Goal: Transaction & Acquisition: Obtain resource

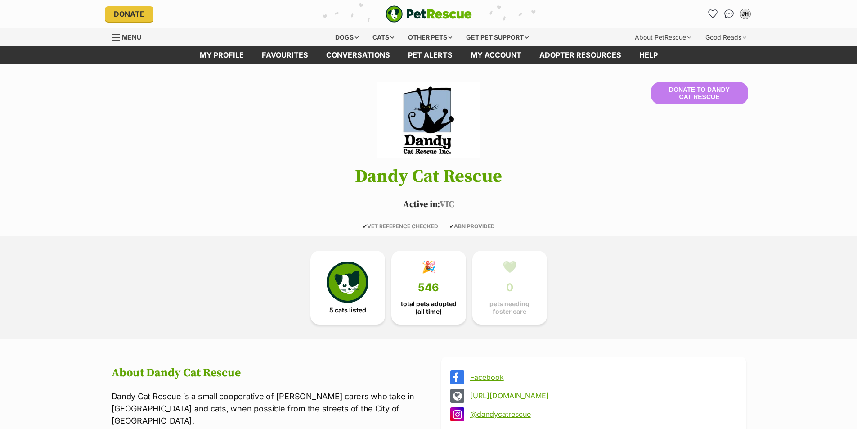
drag, startPoint x: 0, startPoint y: 0, endPoint x: 552, endPoint y: 106, distance: 562.6
click at [552, 104] on header "Donate to Dandy Cat Rescue Dandy Cat Rescue Active in: [GEOGRAPHIC_DATA] ✔ VET …" at bounding box center [428, 156] width 661 height 148
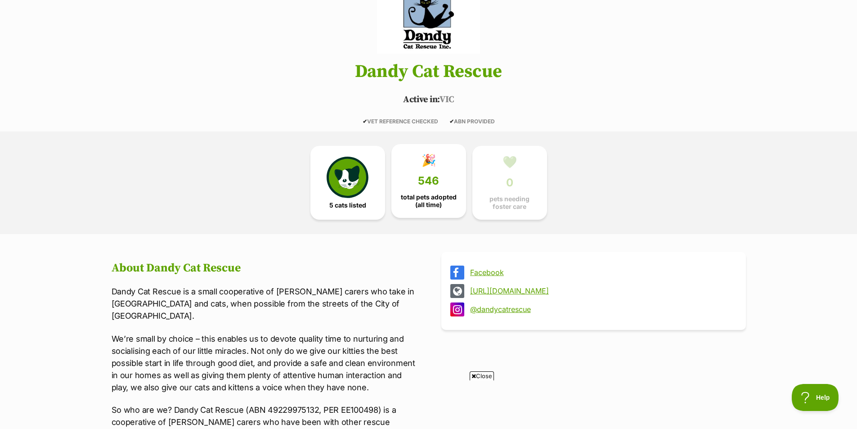
click at [453, 170] on link "🎉 546 total pets adopted (all time)" at bounding box center [428, 181] width 75 height 74
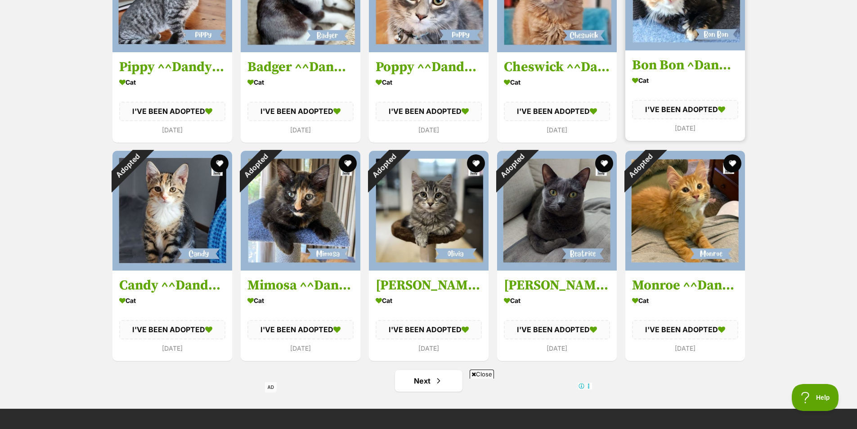
scroll to position [3413, 0]
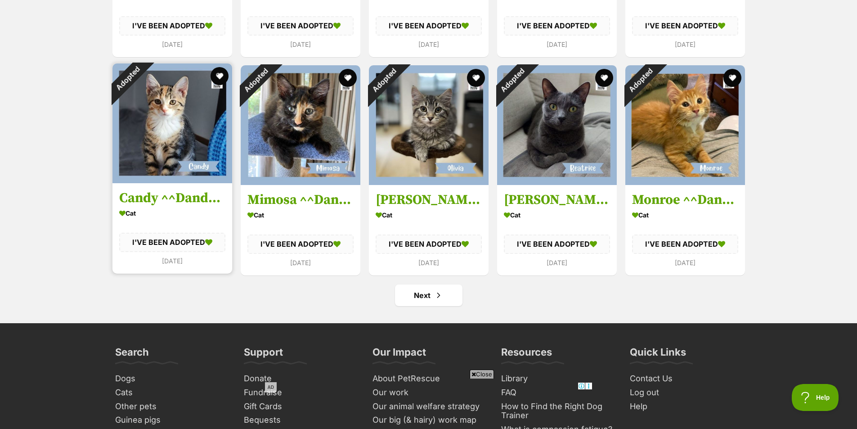
click at [164, 141] on img at bounding box center [172, 123] width 120 height 120
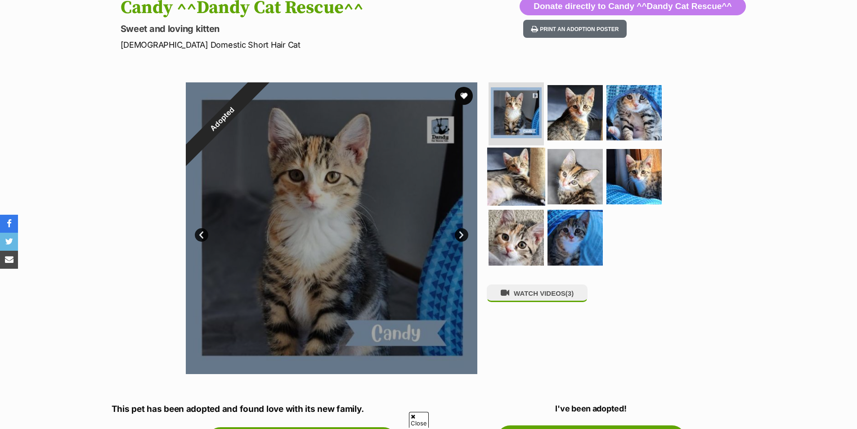
click at [514, 189] on img at bounding box center [516, 176] width 58 height 58
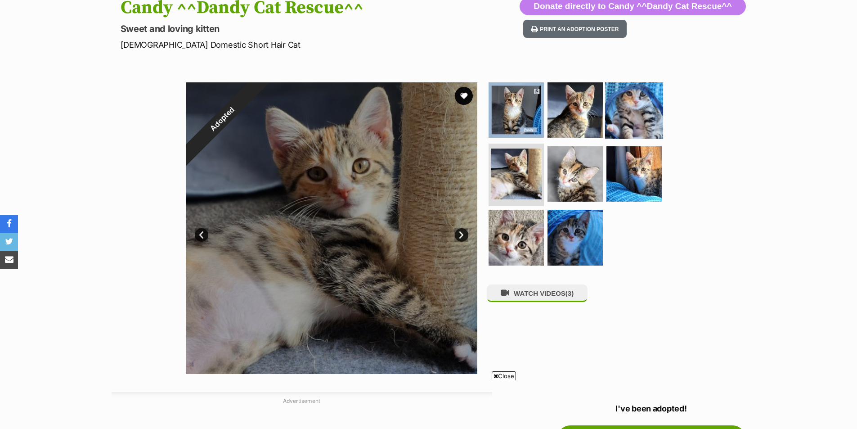
click at [629, 124] on img at bounding box center [634, 110] width 58 height 58
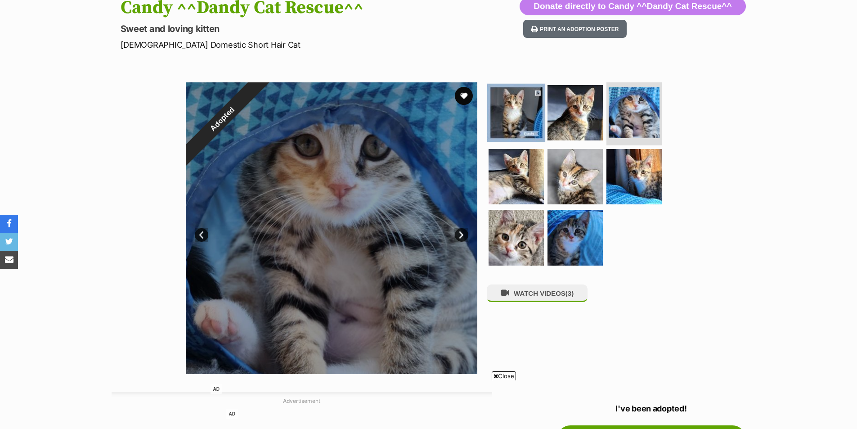
click at [514, 110] on img at bounding box center [516, 113] width 58 height 58
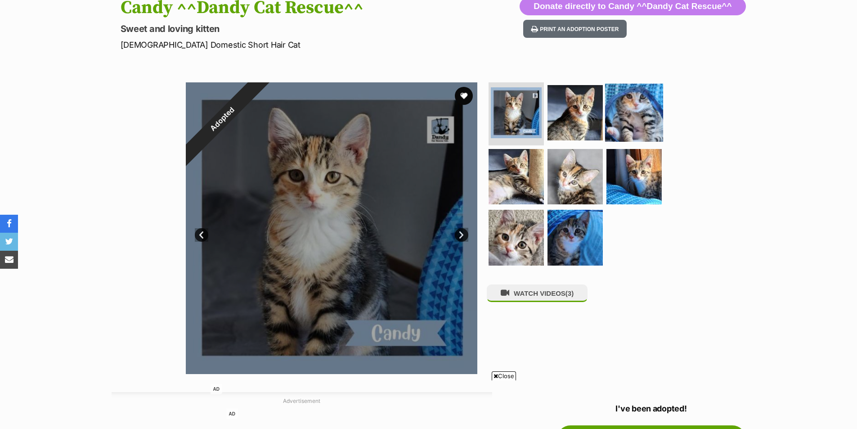
click at [622, 119] on img at bounding box center [634, 113] width 58 height 58
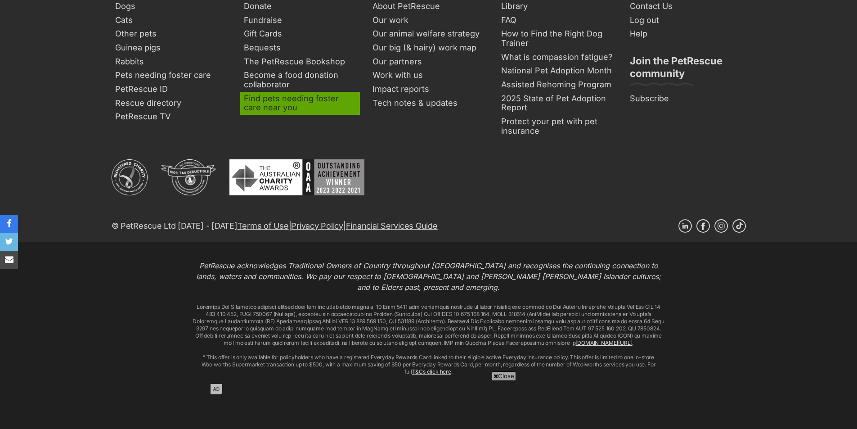
scroll to position [1048, 0]
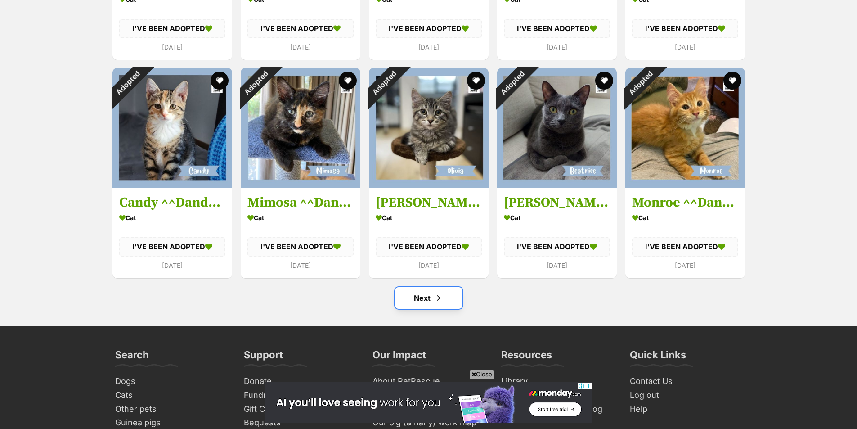
click at [429, 297] on link "Next" at bounding box center [428, 298] width 67 height 22
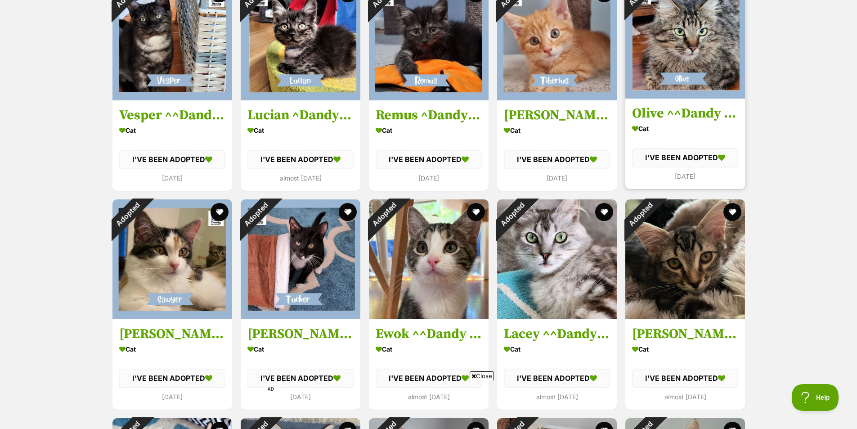
scroll to position [2624, 0]
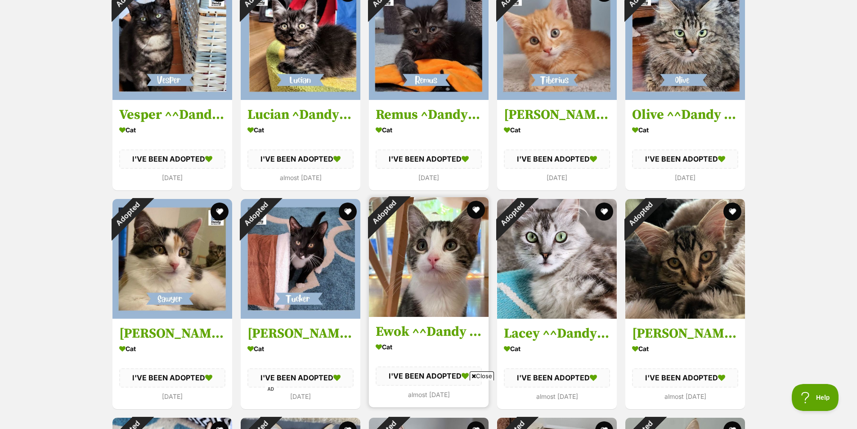
click at [453, 263] on img at bounding box center [429, 257] width 120 height 120
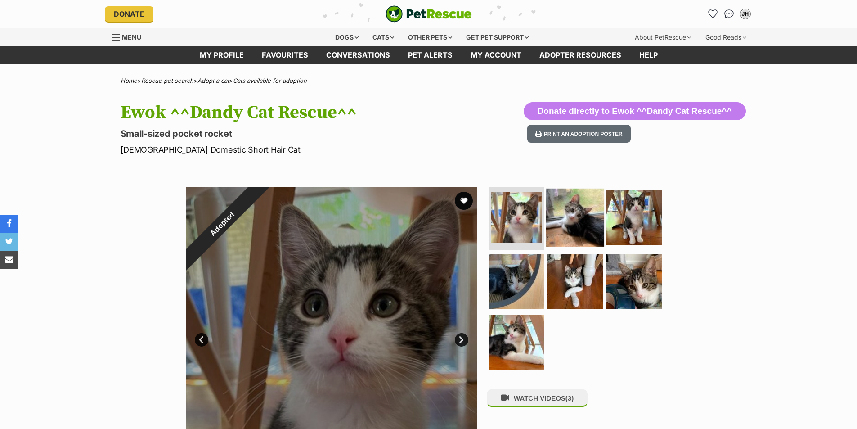
click at [569, 216] on img at bounding box center [575, 218] width 58 height 58
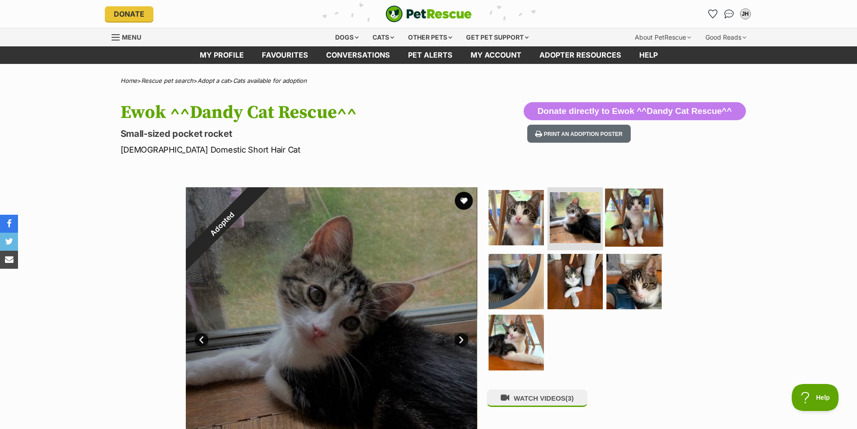
click at [613, 216] on img at bounding box center [634, 218] width 58 height 58
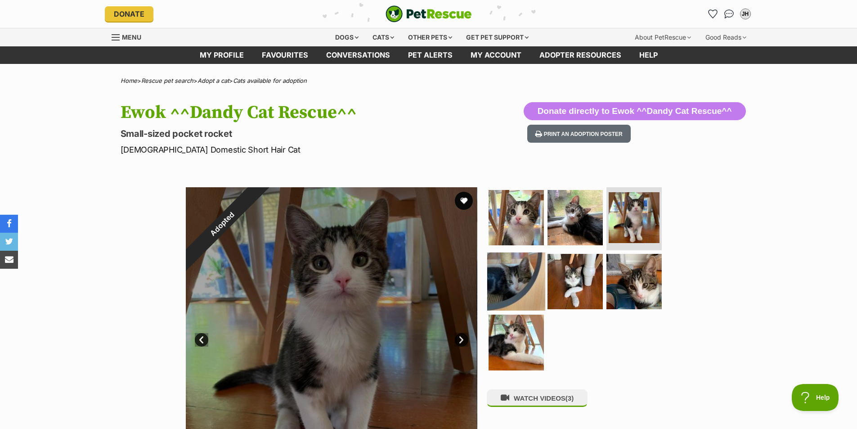
click at [499, 275] on img at bounding box center [516, 281] width 58 height 58
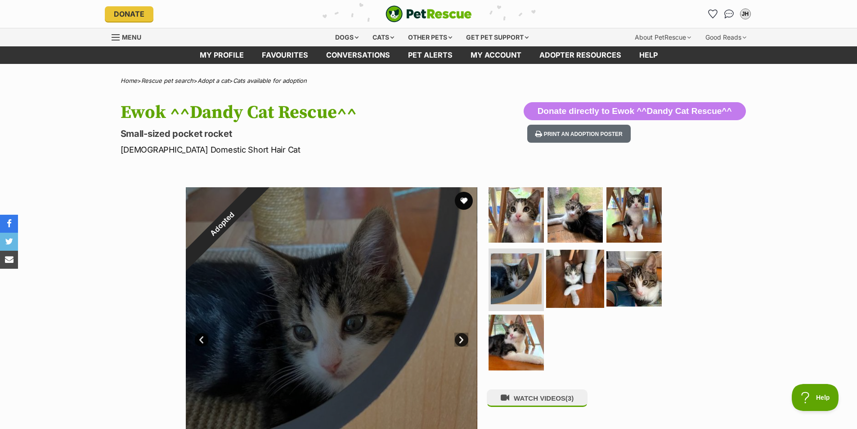
click at [573, 275] on img at bounding box center [575, 278] width 58 height 58
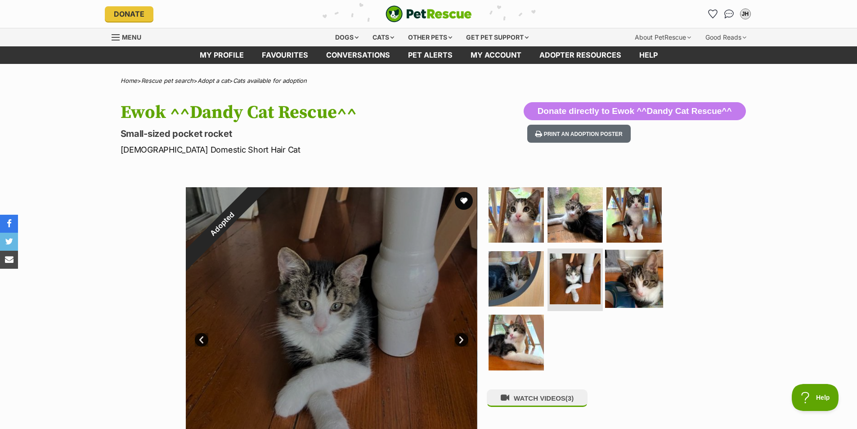
click at [632, 277] on img at bounding box center [634, 278] width 58 height 58
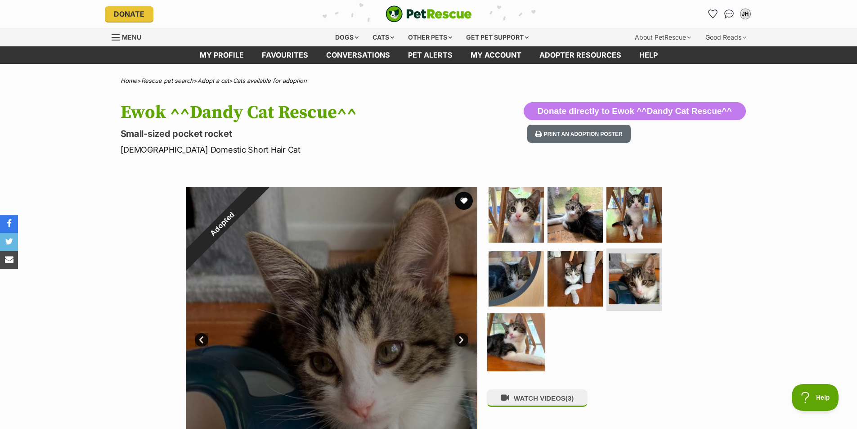
click at [496, 339] on img at bounding box center [516, 342] width 58 height 58
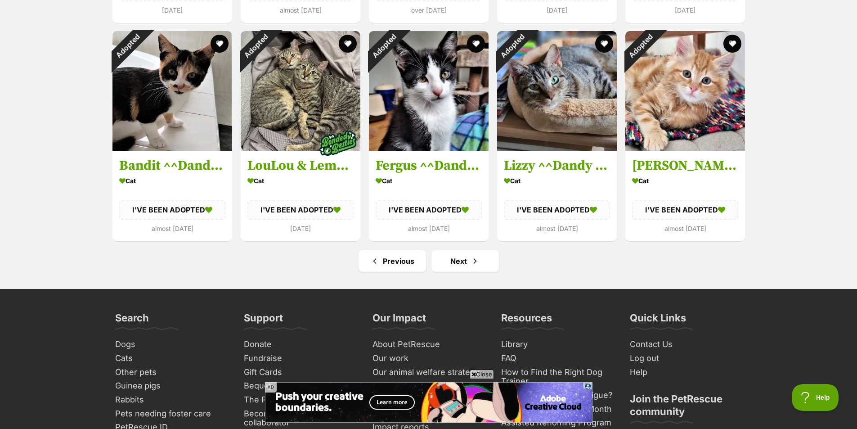
scroll to position [3451, 0]
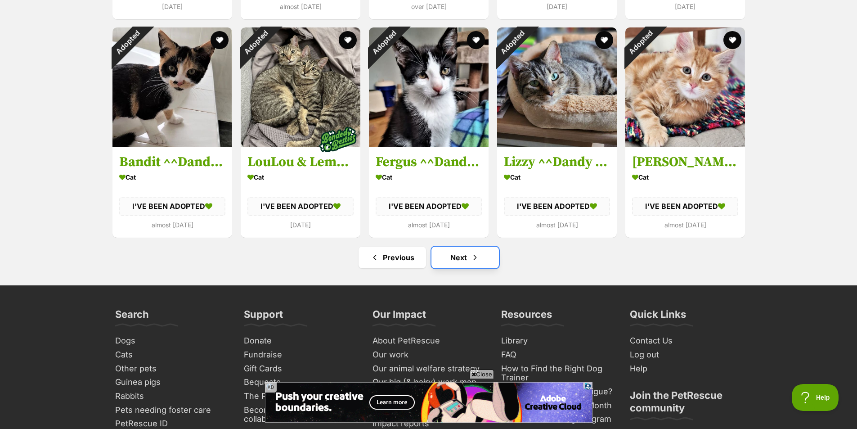
click at [475, 265] on link "Next" at bounding box center [464, 258] width 67 height 22
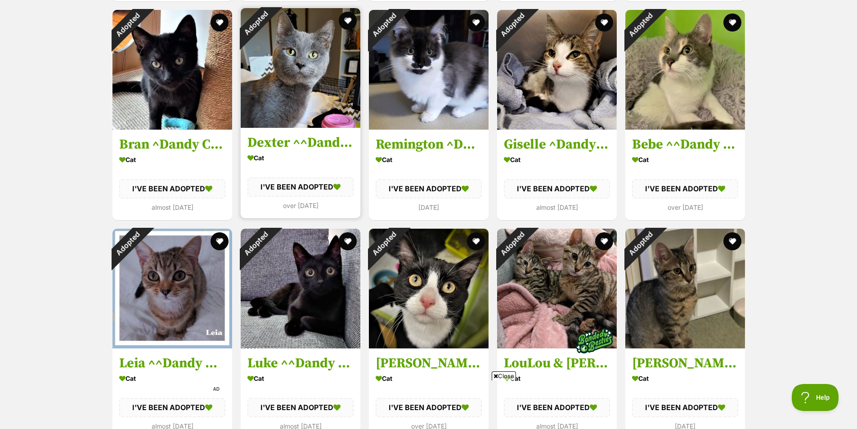
scroll to position [1785, 0]
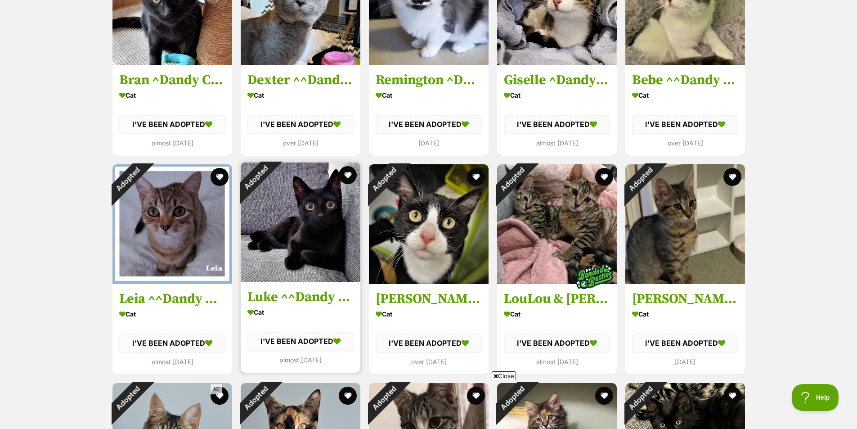
click at [302, 250] on img at bounding box center [301, 222] width 120 height 120
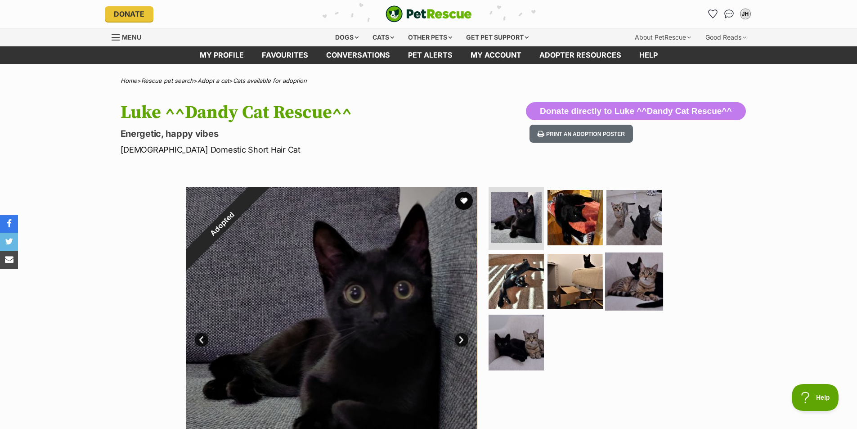
click at [625, 289] on img at bounding box center [634, 281] width 58 height 58
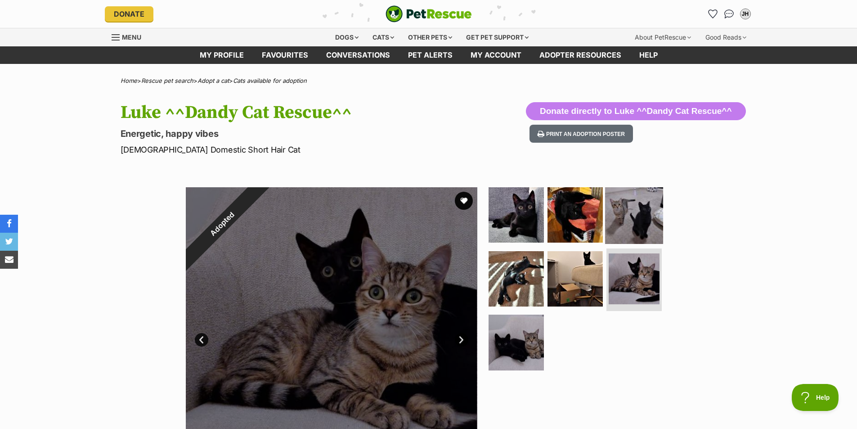
click at [640, 229] on img at bounding box center [634, 215] width 58 height 58
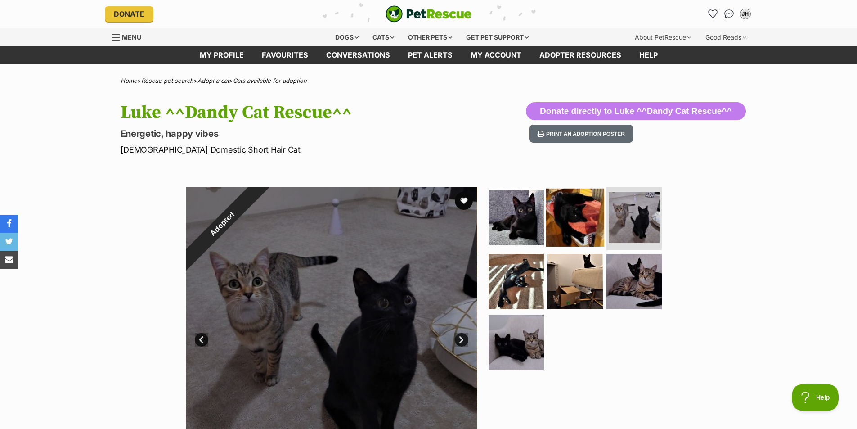
click at [564, 224] on img at bounding box center [575, 218] width 58 height 58
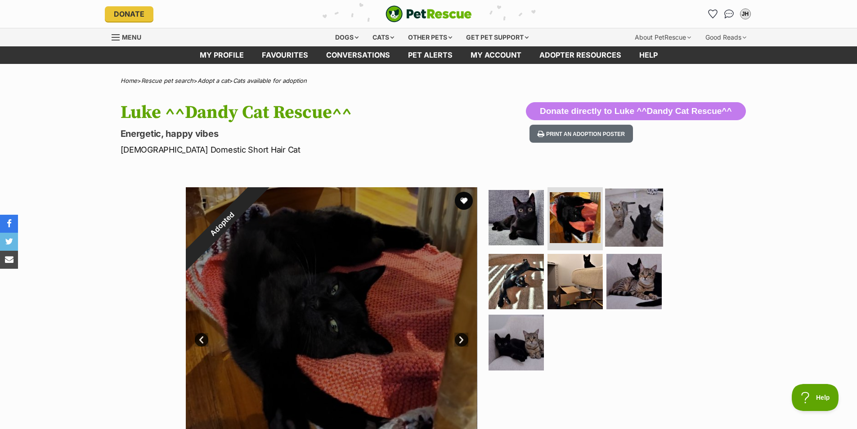
click at [632, 223] on img at bounding box center [634, 218] width 58 height 58
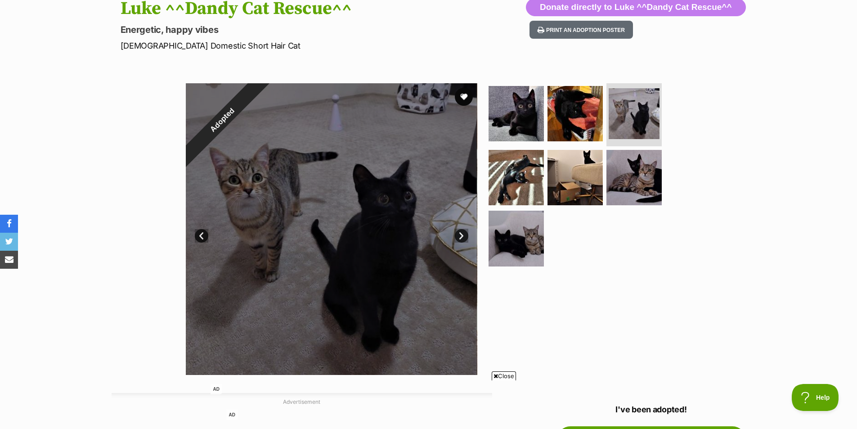
scroll to position [105, 0]
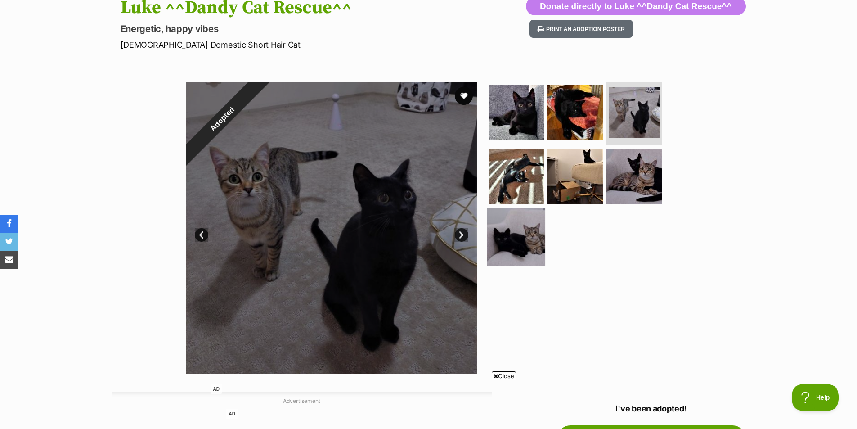
click at [506, 250] on img at bounding box center [516, 237] width 58 height 58
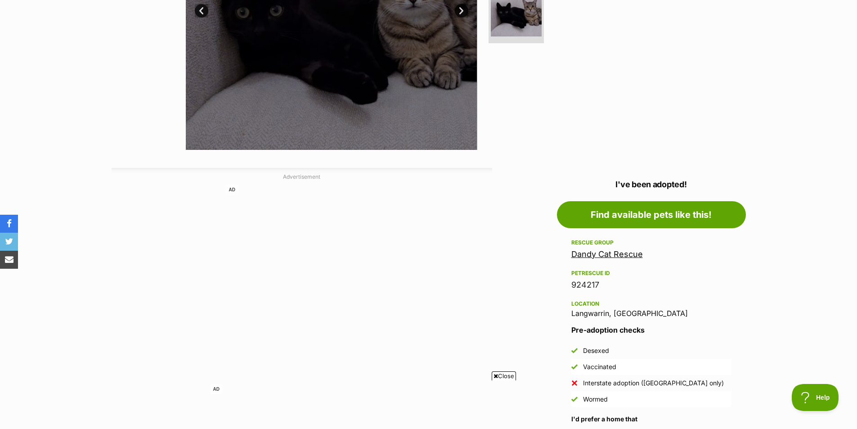
scroll to position [87, 0]
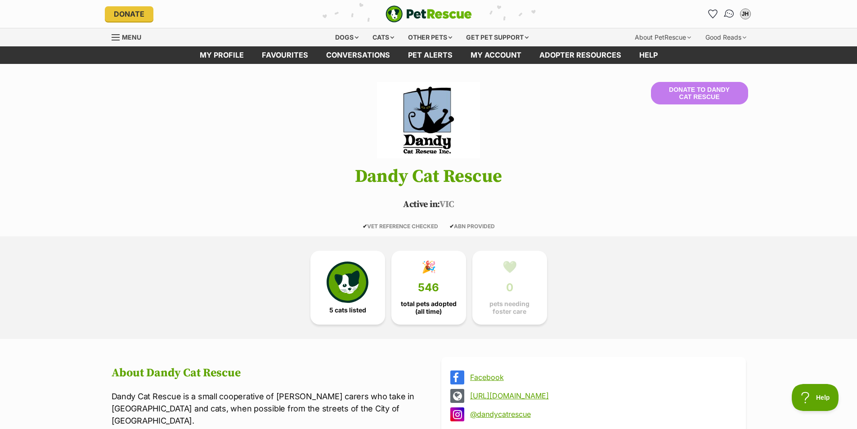
click at [732, 17] on img "Conversations" at bounding box center [729, 14] width 12 height 12
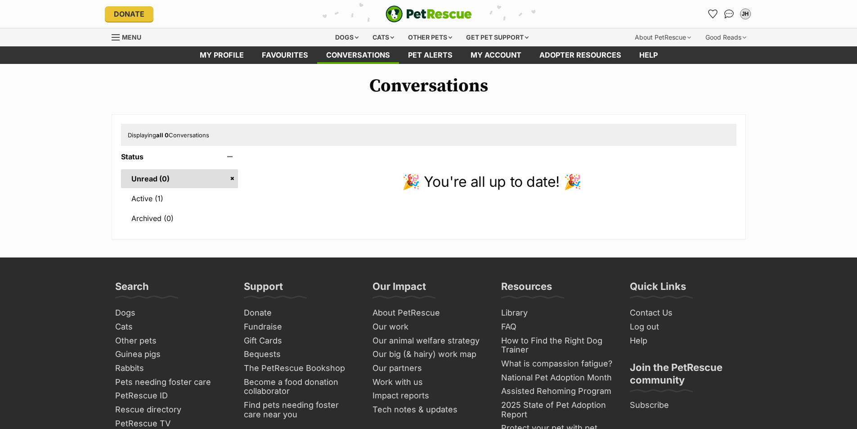
click at [147, 201] on link "Active (1)" at bounding box center [179, 198] width 117 height 19
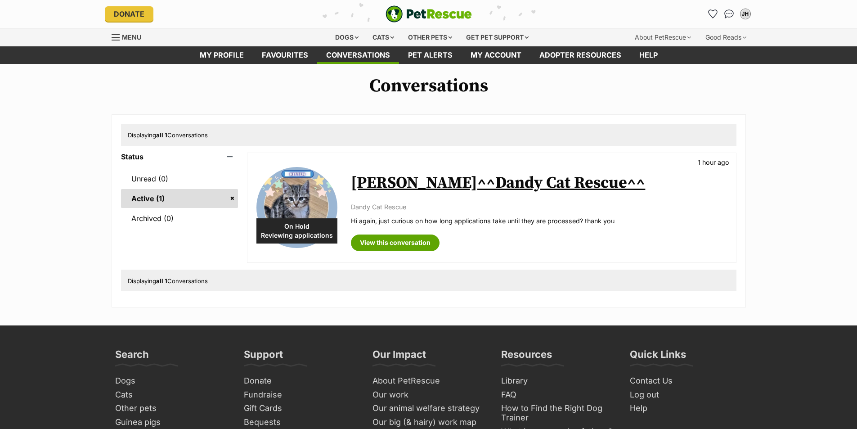
click at [380, 184] on link "Floyd^^Dandy Cat Rescue^^" at bounding box center [498, 183] width 294 height 20
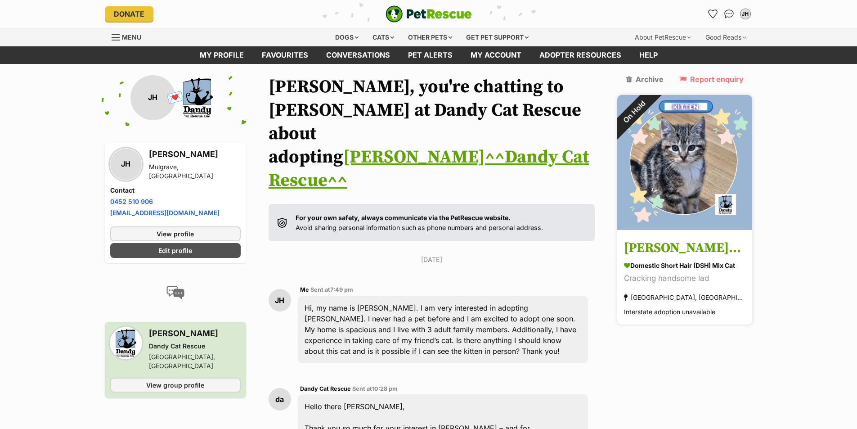
click at [680, 133] on img at bounding box center [684, 162] width 135 height 135
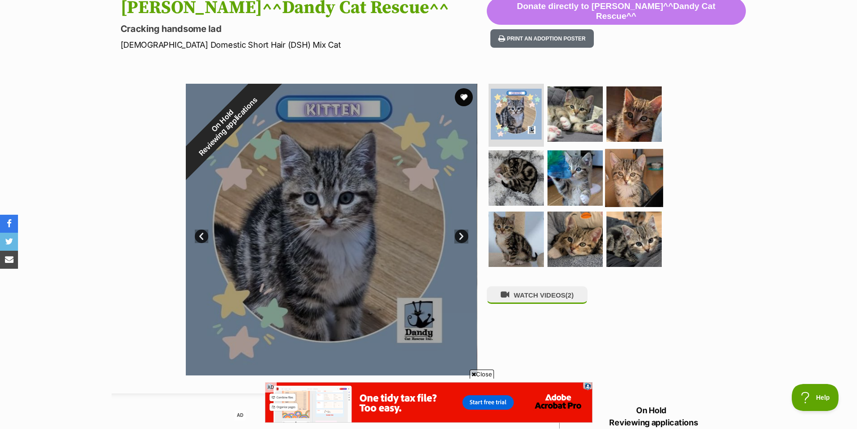
click at [637, 177] on img at bounding box center [634, 178] width 58 height 58
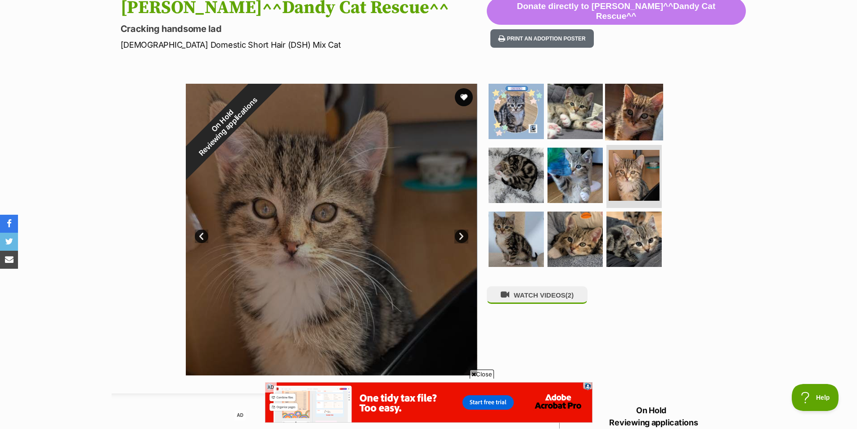
click at [645, 118] on img at bounding box center [634, 111] width 58 height 58
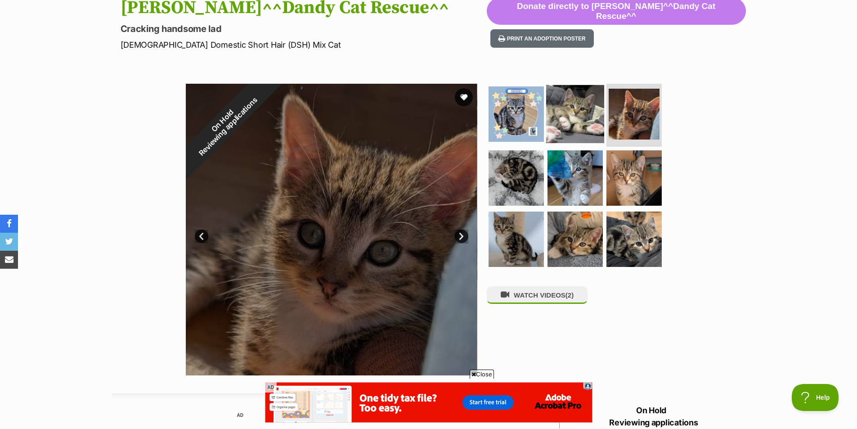
click at [579, 121] on img at bounding box center [575, 114] width 58 height 58
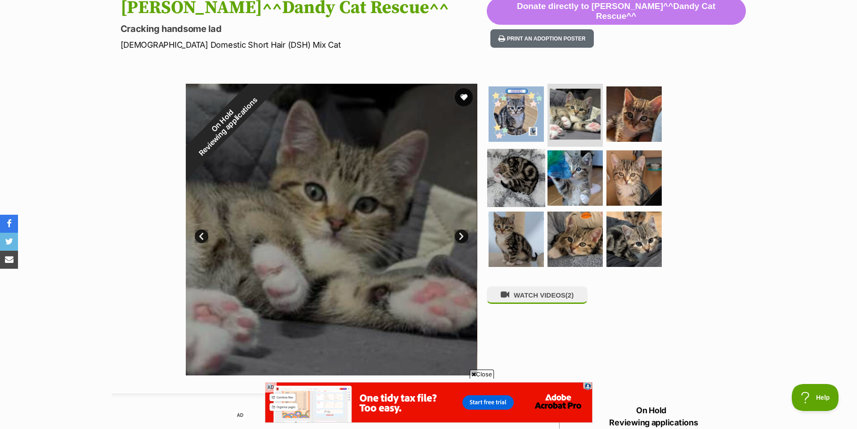
click at [530, 173] on img at bounding box center [516, 178] width 58 height 58
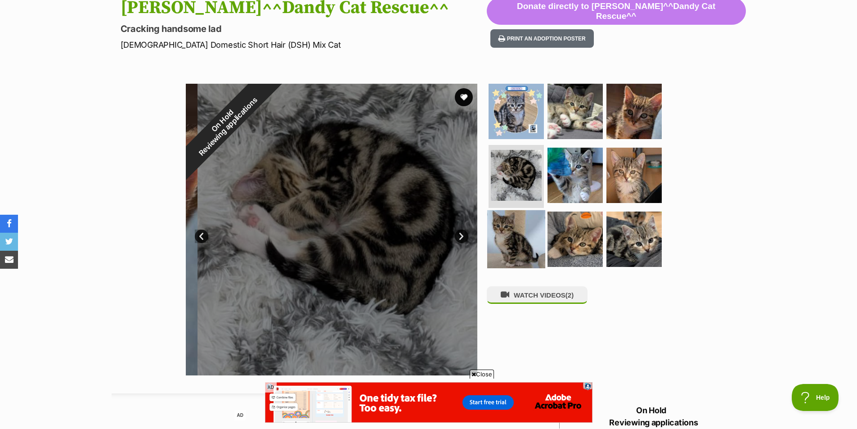
click at [514, 244] on img at bounding box center [516, 239] width 58 height 58
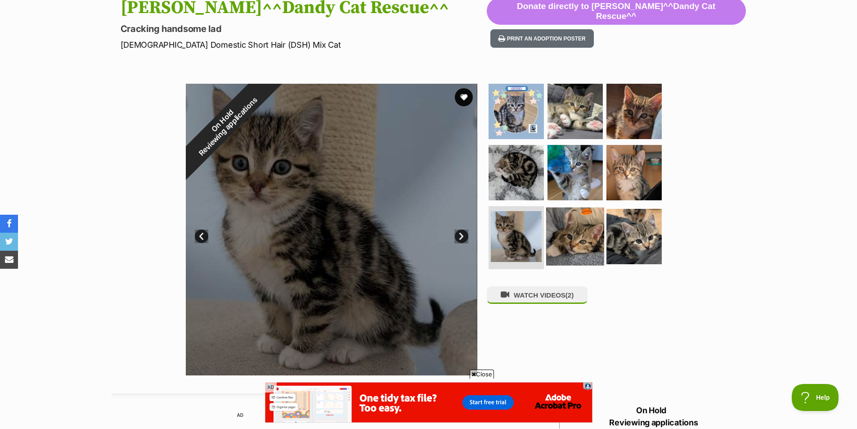
click at [563, 240] on img at bounding box center [575, 236] width 58 height 58
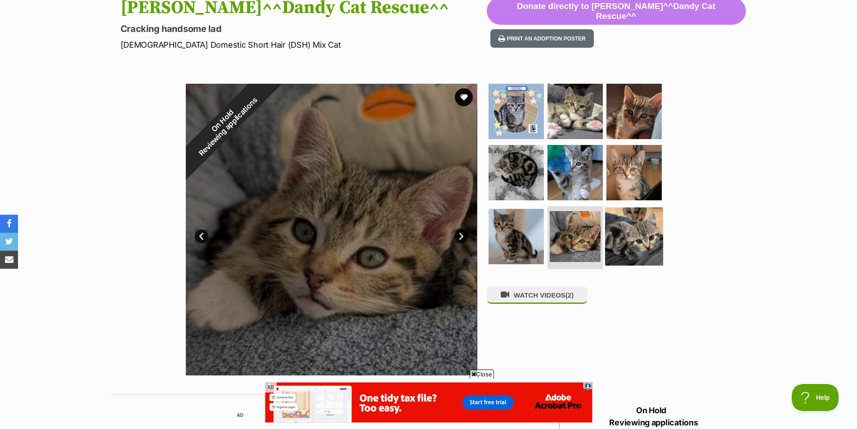
click at [639, 232] on img at bounding box center [634, 236] width 58 height 58
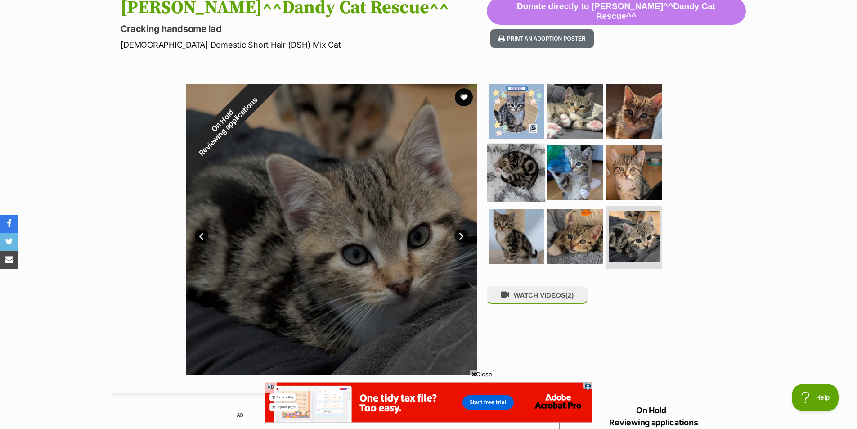
click at [503, 153] on img at bounding box center [516, 173] width 58 height 58
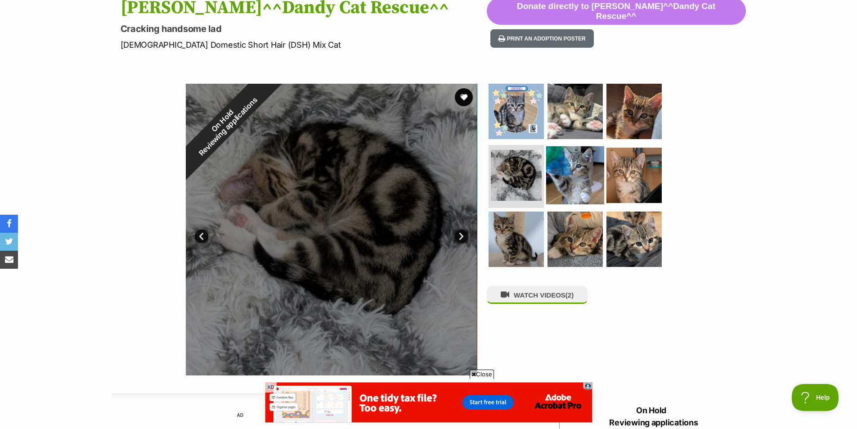
click at [567, 151] on img at bounding box center [575, 175] width 58 height 58
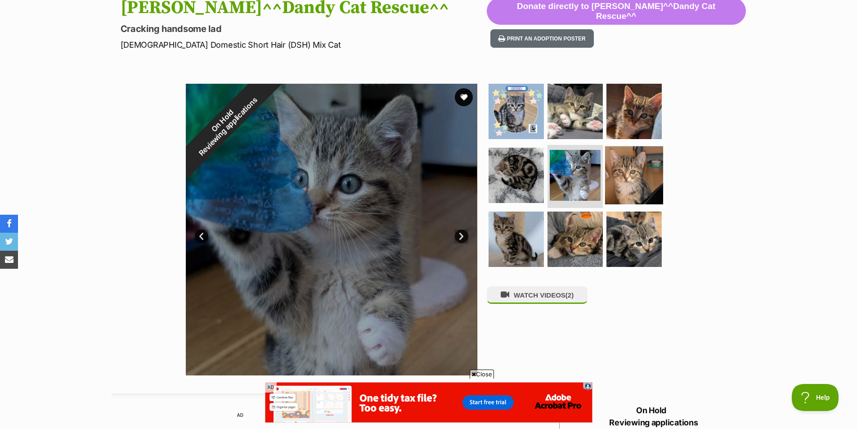
click at [621, 178] on img at bounding box center [634, 175] width 58 height 58
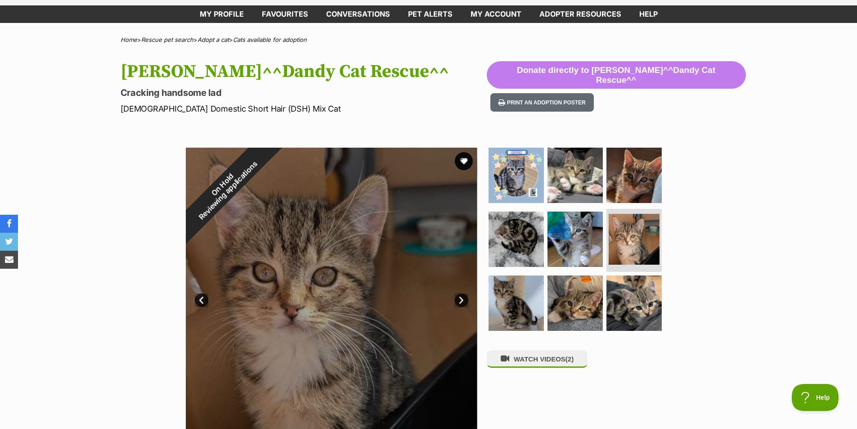
scroll to position [105, 0]
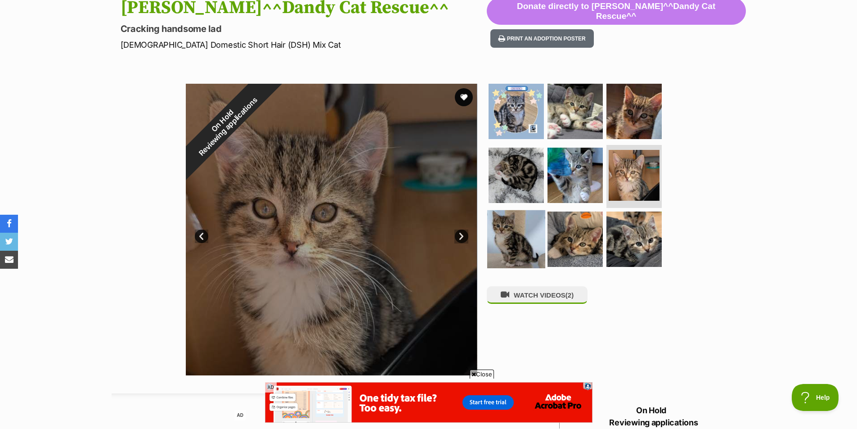
click at [522, 245] on img at bounding box center [516, 239] width 58 height 58
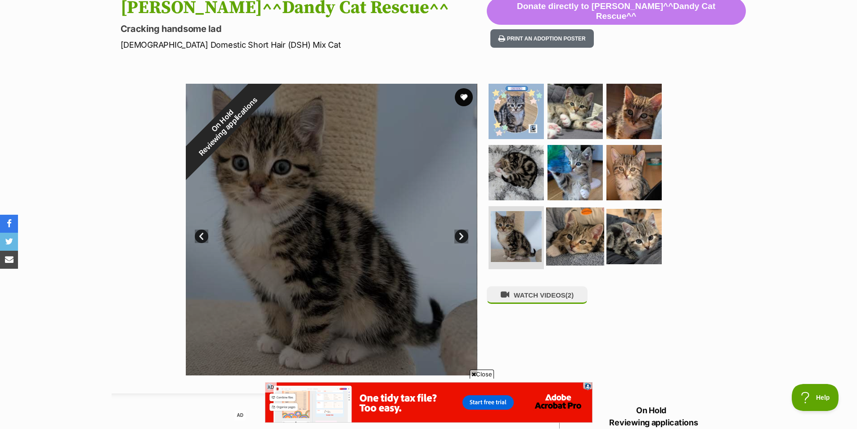
click at [571, 240] on img at bounding box center [575, 236] width 58 height 58
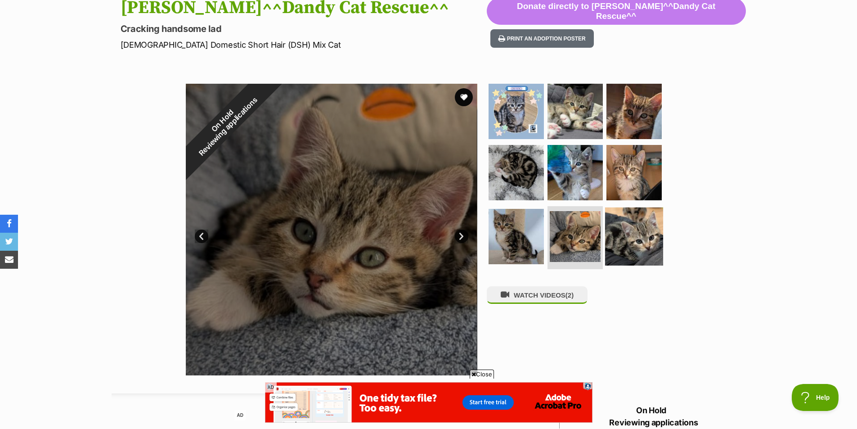
click at [644, 242] on img at bounding box center [634, 236] width 58 height 58
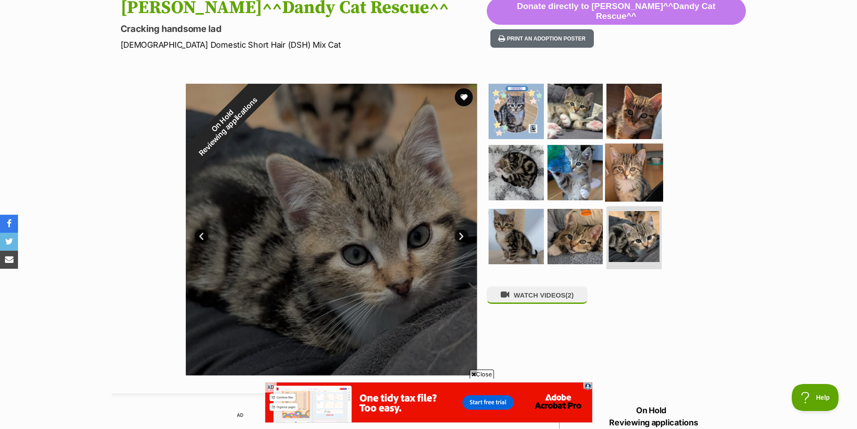
click at [634, 171] on img at bounding box center [634, 173] width 58 height 58
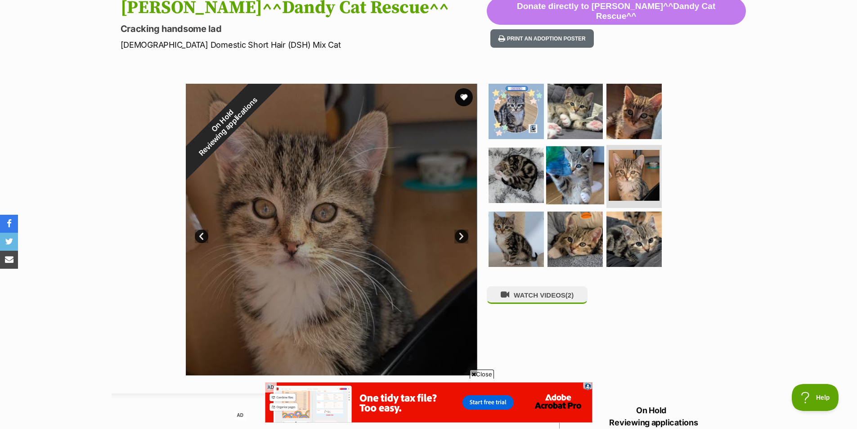
click at [582, 173] on img at bounding box center [575, 175] width 58 height 58
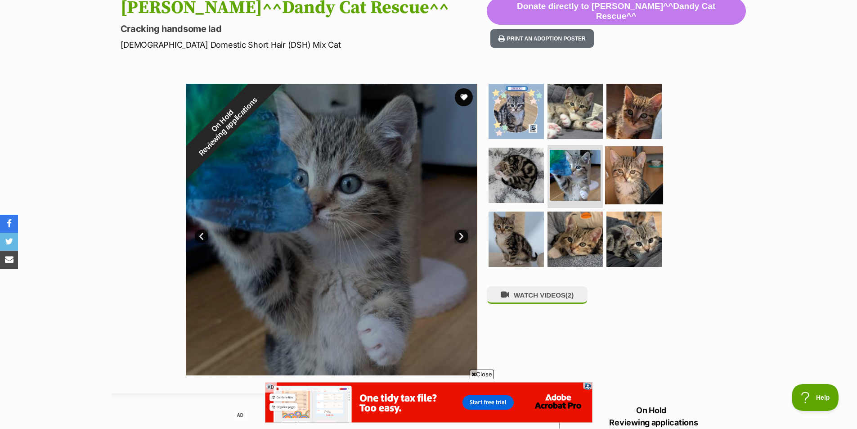
click at [640, 165] on img at bounding box center [634, 175] width 58 height 58
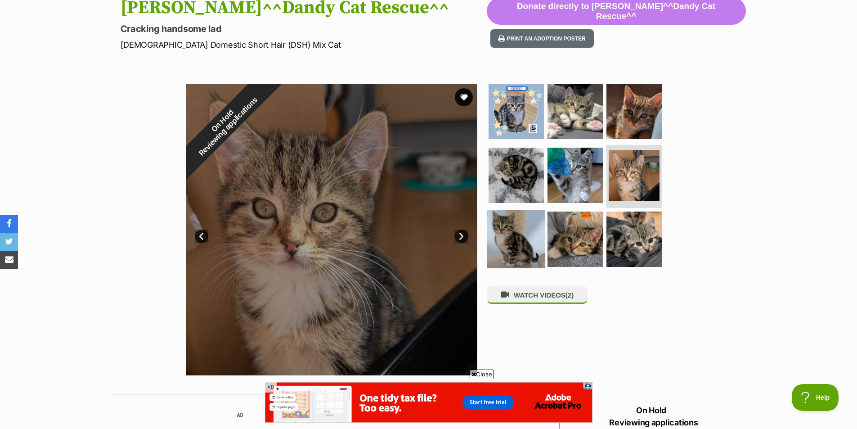
click at [525, 240] on img at bounding box center [516, 239] width 58 height 58
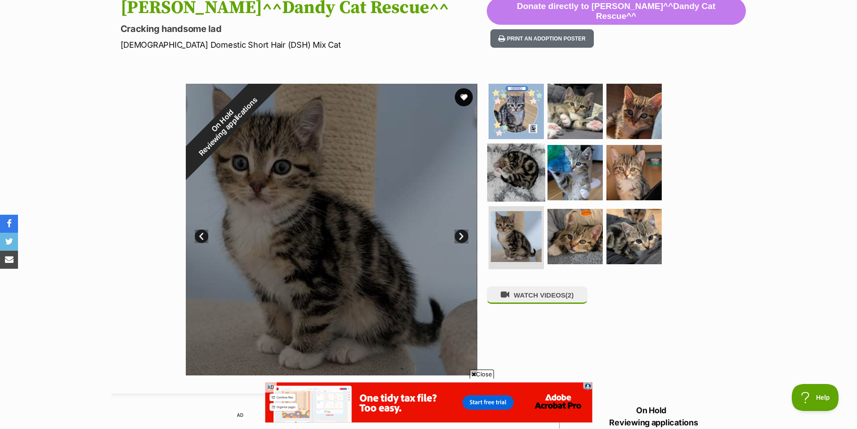
click at [521, 171] on img at bounding box center [516, 173] width 58 height 58
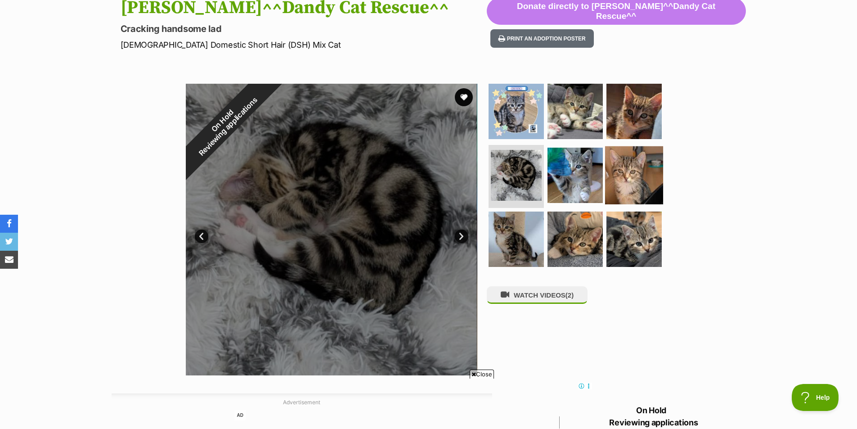
scroll to position [0, 0]
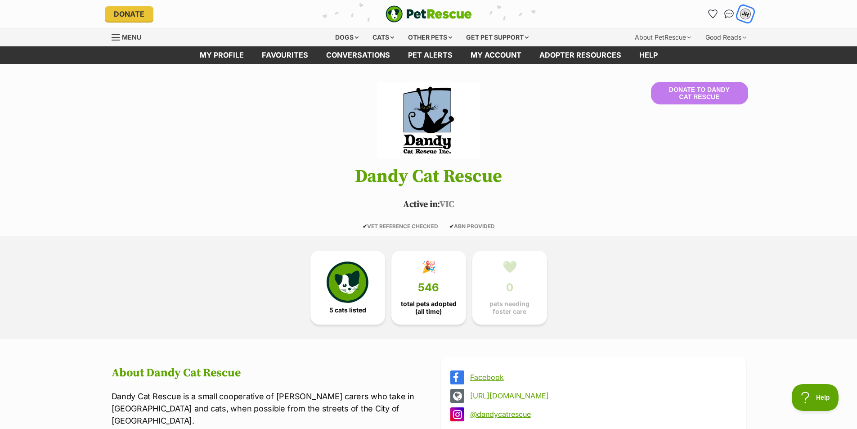
click at [745, 14] on div "JH" at bounding box center [746, 14] width 12 height 12
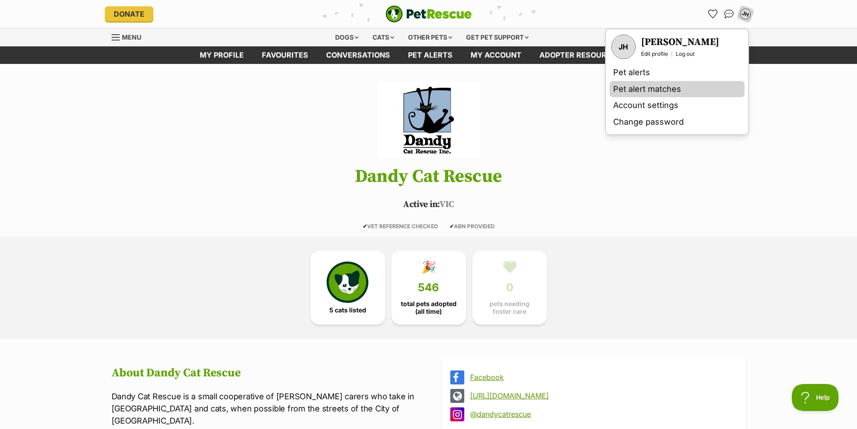
click at [646, 93] on link "Pet alert matches" at bounding box center [677, 89] width 135 height 17
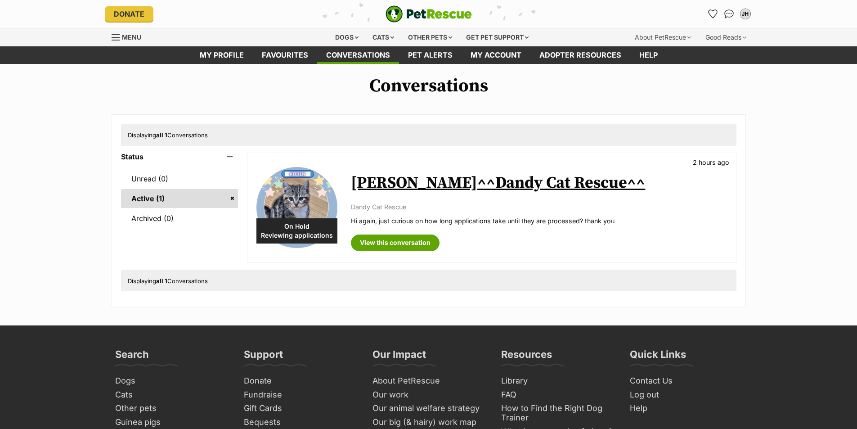
click at [388, 184] on link "[PERSON_NAME]^^Dandy Cat Rescue^^" at bounding box center [498, 183] width 294 height 20
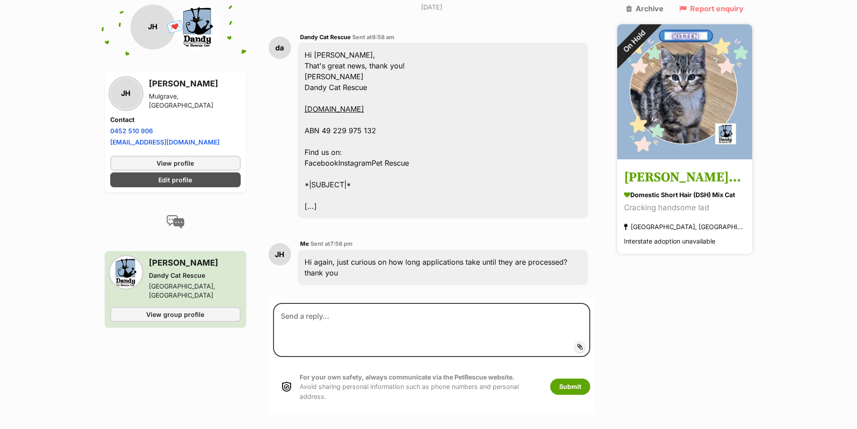
scroll to position [1131, 0]
click at [659, 141] on img at bounding box center [684, 91] width 135 height 135
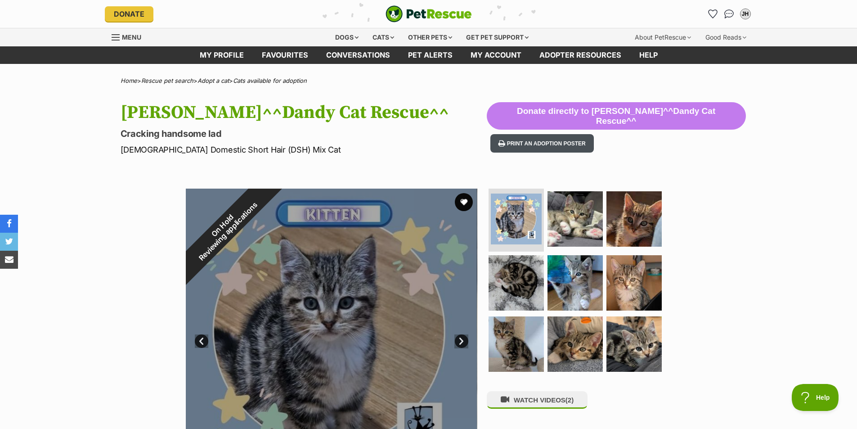
click at [567, 134] on button "Print an adoption poster" at bounding box center [541, 143] width 103 height 18
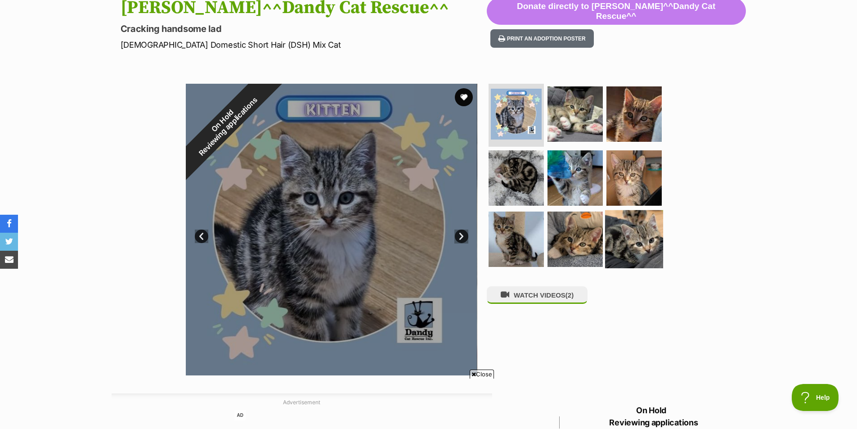
click at [631, 224] on img at bounding box center [634, 239] width 58 height 58
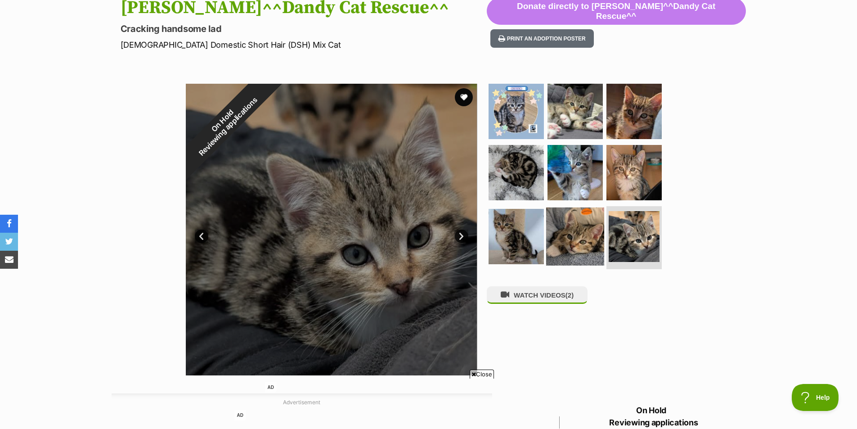
click at [569, 224] on img at bounding box center [575, 236] width 58 height 58
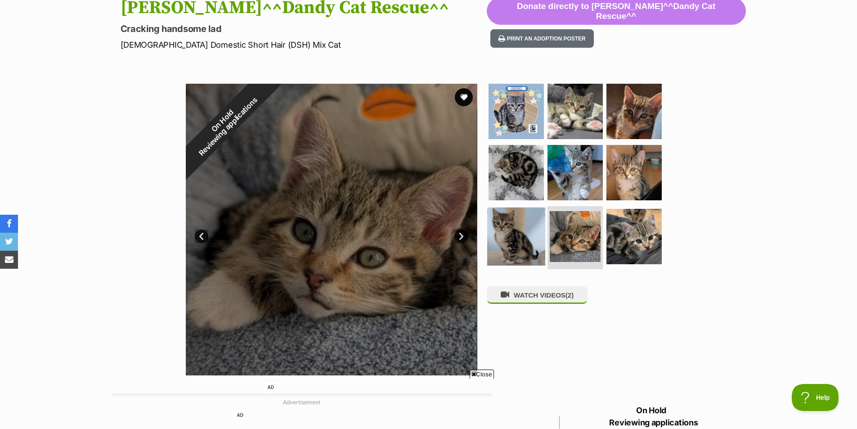
click at [529, 225] on img at bounding box center [516, 236] width 58 height 58
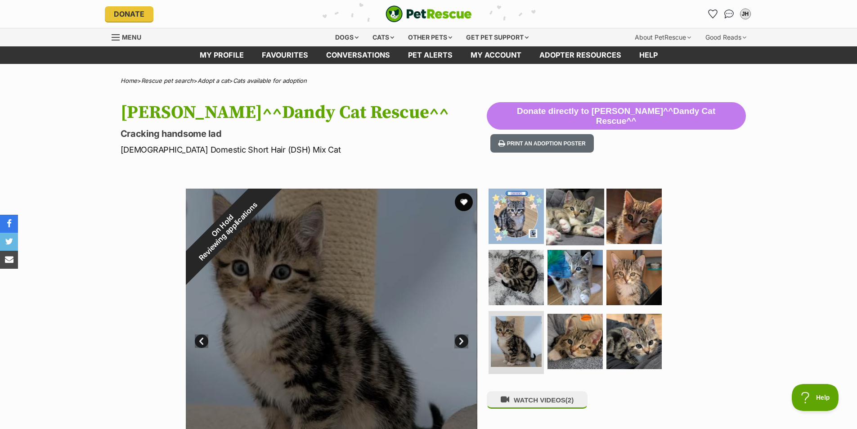
click at [601, 223] on img at bounding box center [575, 216] width 58 height 58
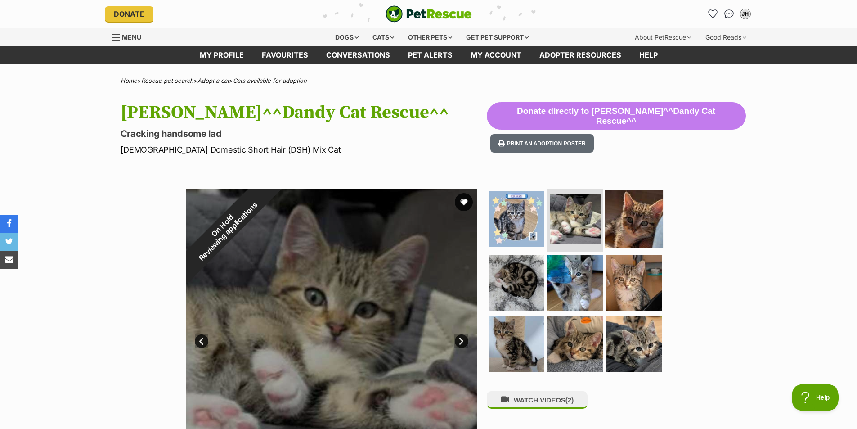
click at [626, 221] on img at bounding box center [634, 219] width 58 height 58
